Goal: Task Accomplishment & Management: Manage account settings

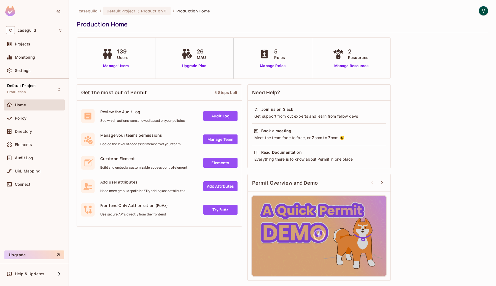
click at [490, 13] on div "caseguild / Default Project : Production / Production Home Production Home 139 …" at bounding box center [282, 143] width 427 height 286
click at [146, 10] on span "Production" at bounding box center [151, 10] width 21 height 5
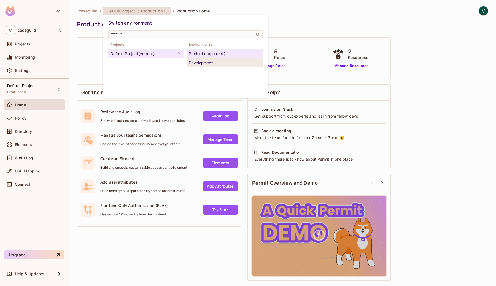
click at [215, 62] on div "Development" at bounding box center [225, 62] width 72 height 7
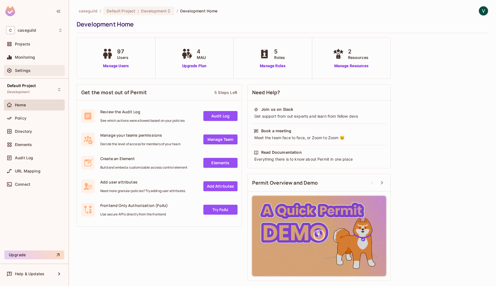
click at [33, 72] on div "Settings" at bounding box center [39, 70] width 48 height 4
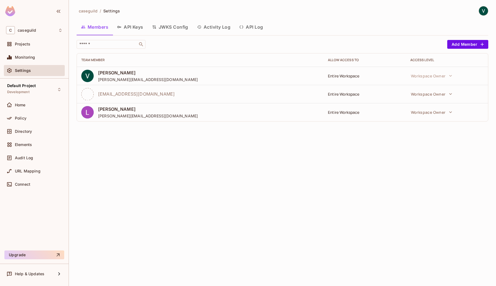
click at [138, 30] on button "API Keys" at bounding box center [130, 27] width 35 height 14
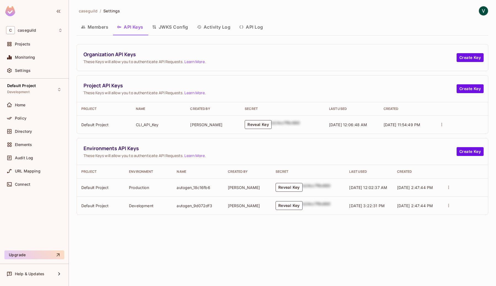
click at [267, 125] on button "Reveal Key" at bounding box center [258, 124] width 27 height 9
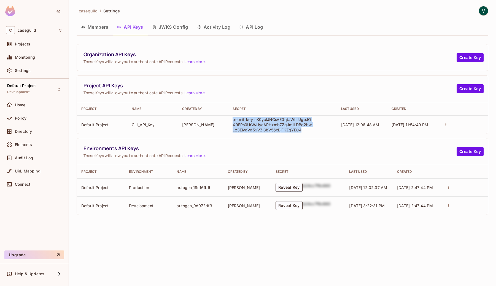
drag, startPoint x: 265, startPoint y: 124, endPoint x: 230, endPoint y: 118, distance: 35.8
click at [230, 118] on td "permit_key_uK0yclJNCsVE0qtJWhJJgeJQX9ERs0UrWJ1ycAPHxmb7ZgJmILDBq2bwLz3ElyqVd59V…" at bounding box center [282, 124] width 108 height 18
copy p "permit_key_uK0yclJNCsVE0qtJWhJJgeJQX9ERs0UrWJ1ycAPHxmb7ZgJmILDBq2bwLz3ElyqVd59V…"
click at [157, 126] on td "CLI_API_Key" at bounding box center [152, 124] width 50 height 18
drag, startPoint x: 117, startPoint y: 128, endPoint x: 110, endPoint y: 128, distance: 7.2
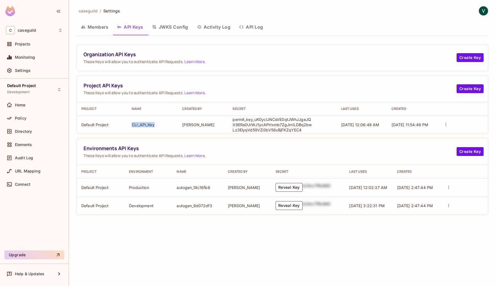
click at [110, 128] on tr "Default Project CLI_API_Key [PERSON_NAME] permit_key_uK0yclJNCsVE0qtJWhJJgeJQX9…" at bounding box center [282, 124] width 411 height 18
click at [201, 95] on link "Learn More" at bounding box center [194, 92] width 20 height 5
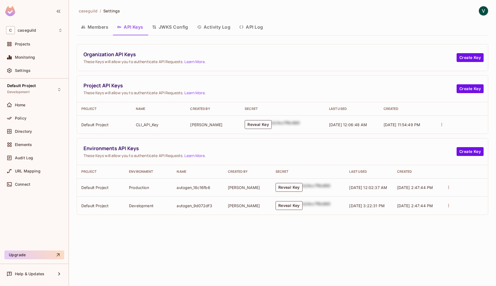
click at [374, 162] on div "Environments API Keys These Keys will allow you to authenticate API Requests. L…" at bounding box center [282, 151] width 411 height 27
click at [267, 62] on span "These Keys will allow you to authenticate API Requests. Learn More ." at bounding box center [269, 61] width 373 height 5
click at [169, 25] on button "JWKS Config" at bounding box center [170, 27] width 45 height 14
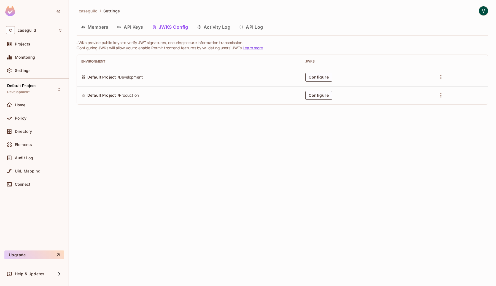
click at [239, 29] on button "API Log" at bounding box center [251, 27] width 32 height 14
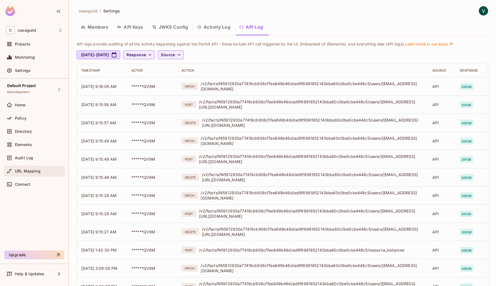
click at [19, 167] on div "URL Mapping" at bounding box center [34, 171] width 61 height 11
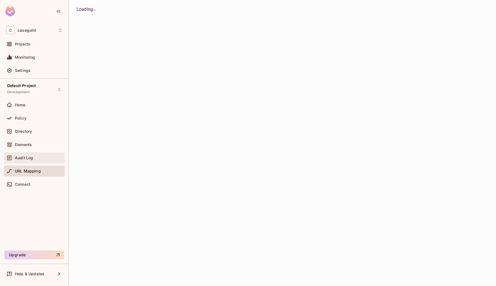
click at [20, 159] on span "Audit Log" at bounding box center [24, 158] width 18 height 4
click at [21, 148] on div "Elements" at bounding box center [34, 144] width 61 height 11
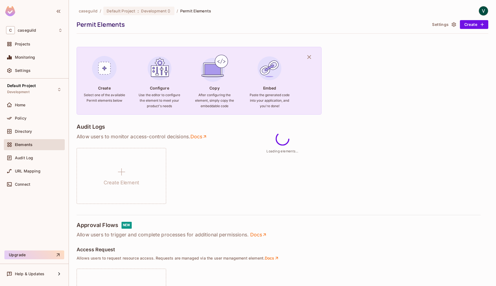
click at [25, 110] on div "Home" at bounding box center [34, 105] width 61 height 13
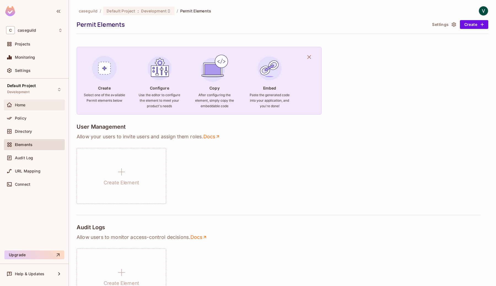
click at [25, 106] on span "Home" at bounding box center [20, 105] width 11 height 4
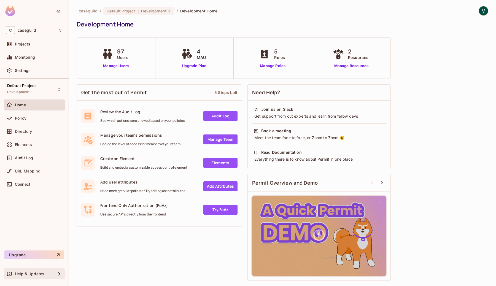
click at [41, 272] on span "Help & Updates" at bounding box center [29, 274] width 29 height 4
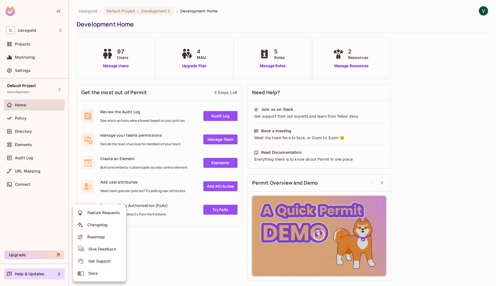
click at [99, 271] on span "Docs" at bounding box center [93, 273] width 13 height 9
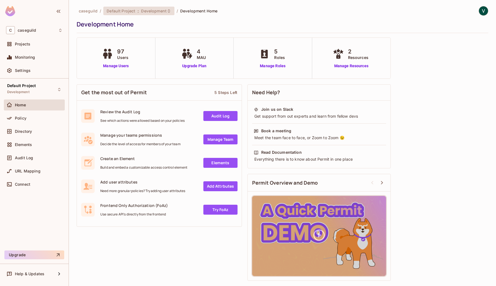
click at [147, 12] on span "Development" at bounding box center [153, 10] width 25 height 5
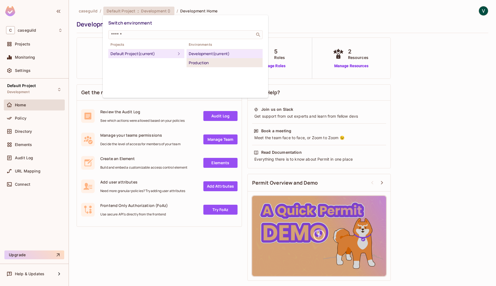
click at [212, 63] on div "Production" at bounding box center [225, 62] width 72 height 7
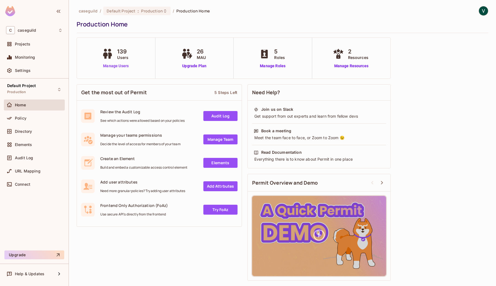
click at [105, 67] on link "Manage Users" at bounding box center [116, 66] width 31 height 6
